Goal: Transaction & Acquisition: Subscribe to service/newsletter

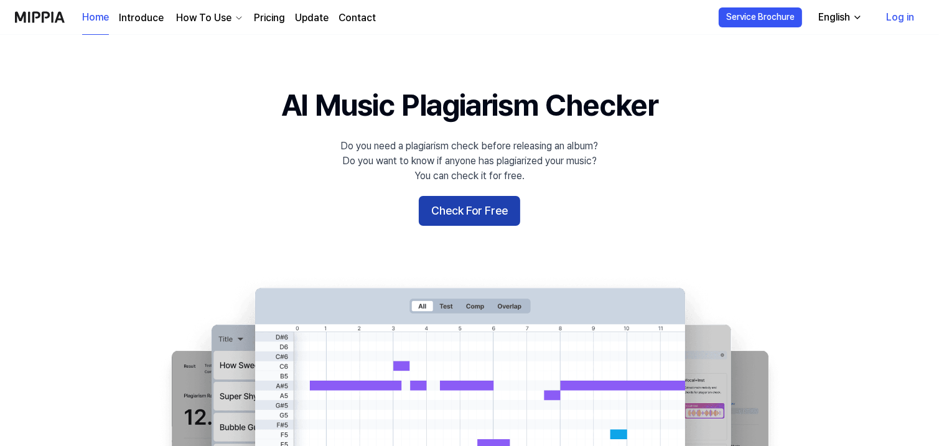
click at [467, 208] on button "Check For Free" at bounding box center [469, 211] width 101 height 30
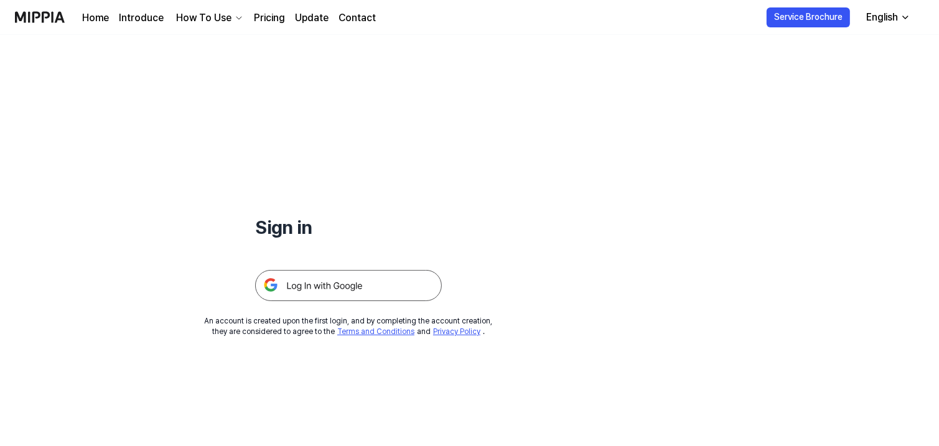
click at [401, 292] on img at bounding box center [348, 285] width 187 height 31
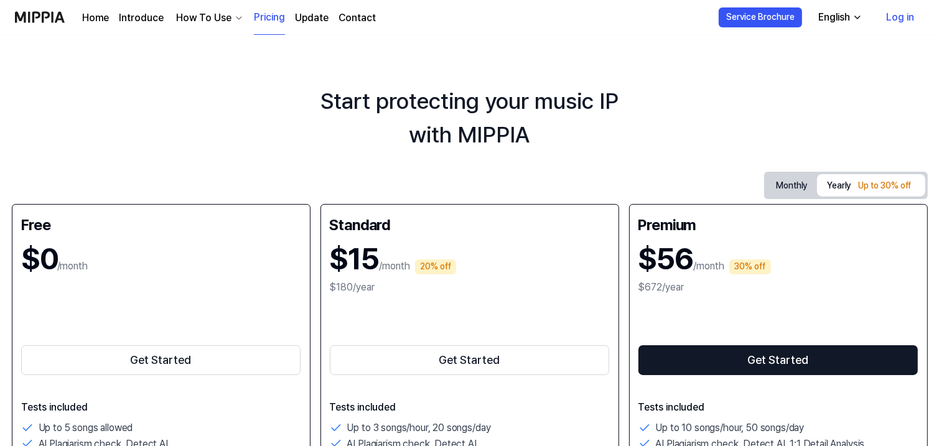
click at [116, 14] on div "Home Introduce How To Use Pricing Update Contact" at bounding box center [229, 17] width 294 height 34
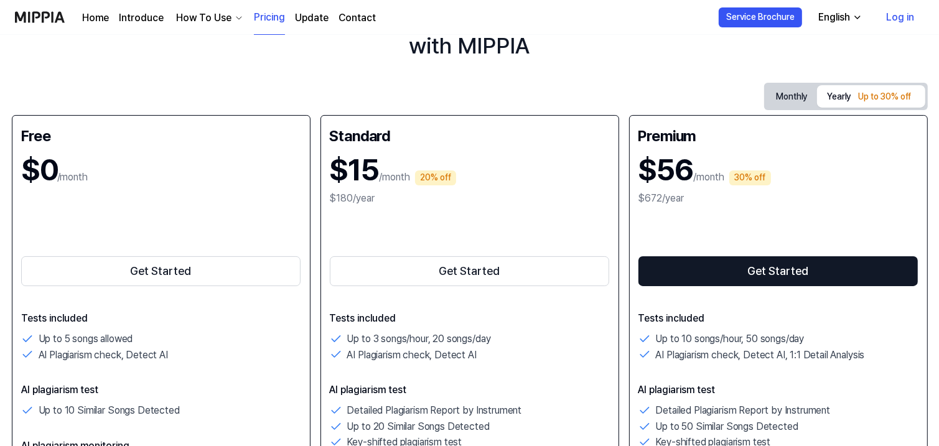
scroll to position [93, 0]
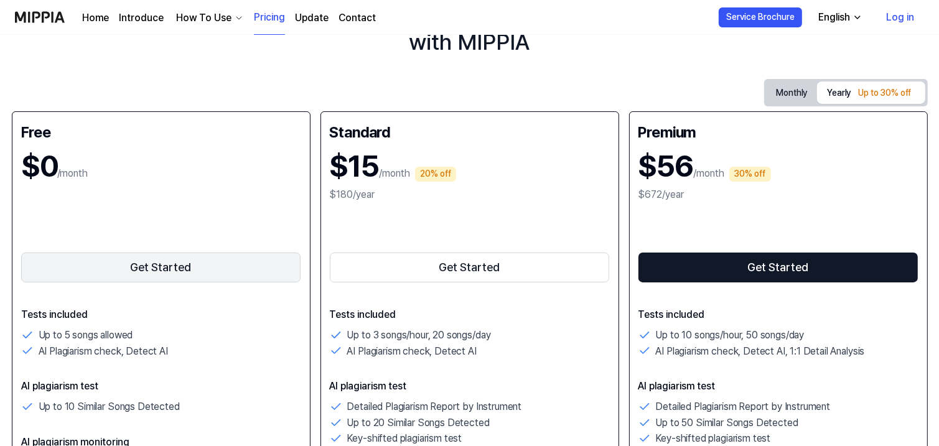
click at [225, 254] on button "Get Started" at bounding box center [161, 268] width 280 height 30
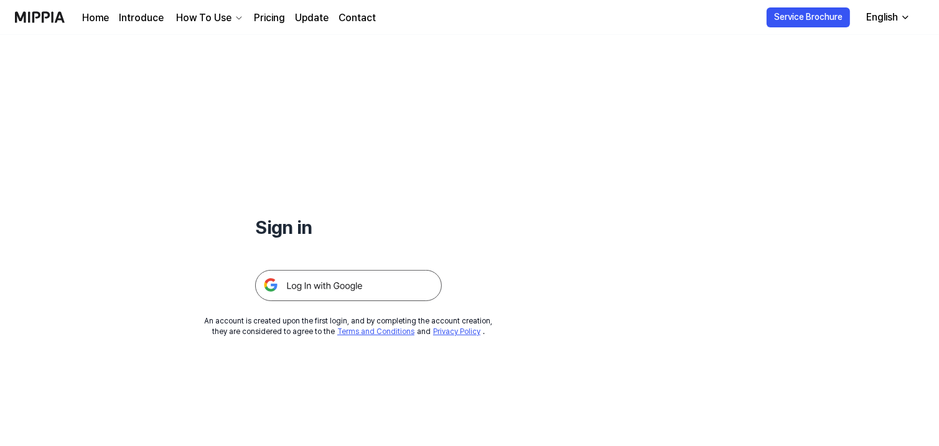
scroll to position [93, 0]
